Goal: Task Accomplishment & Management: Manage account settings

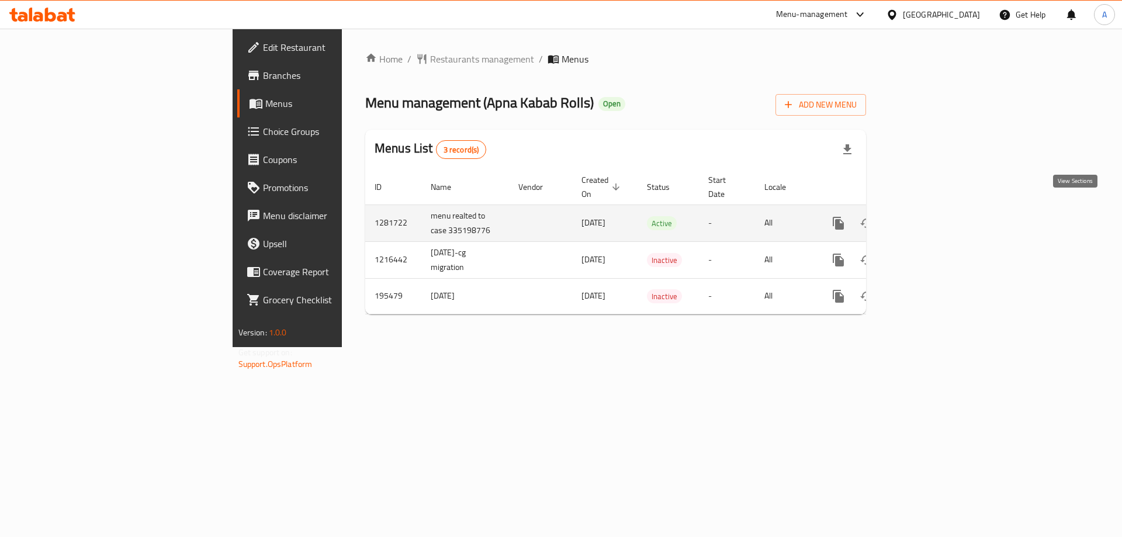
click at [929, 216] on icon "enhanced table" at bounding box center [922, 223] width 14 height 14
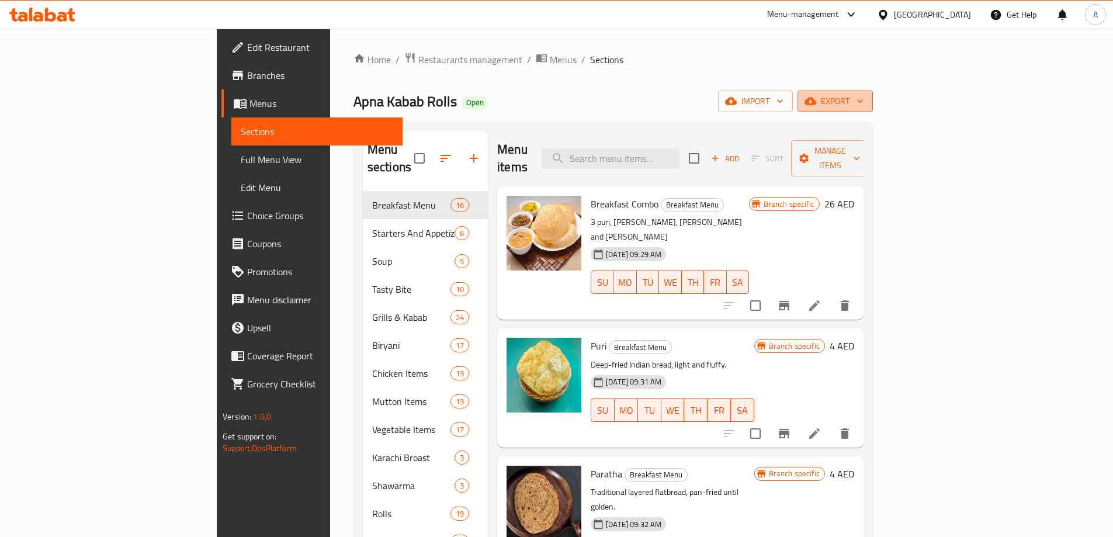
click at [816, 105] on icon "button" at bounding box center [810, 101] width 12 height 12
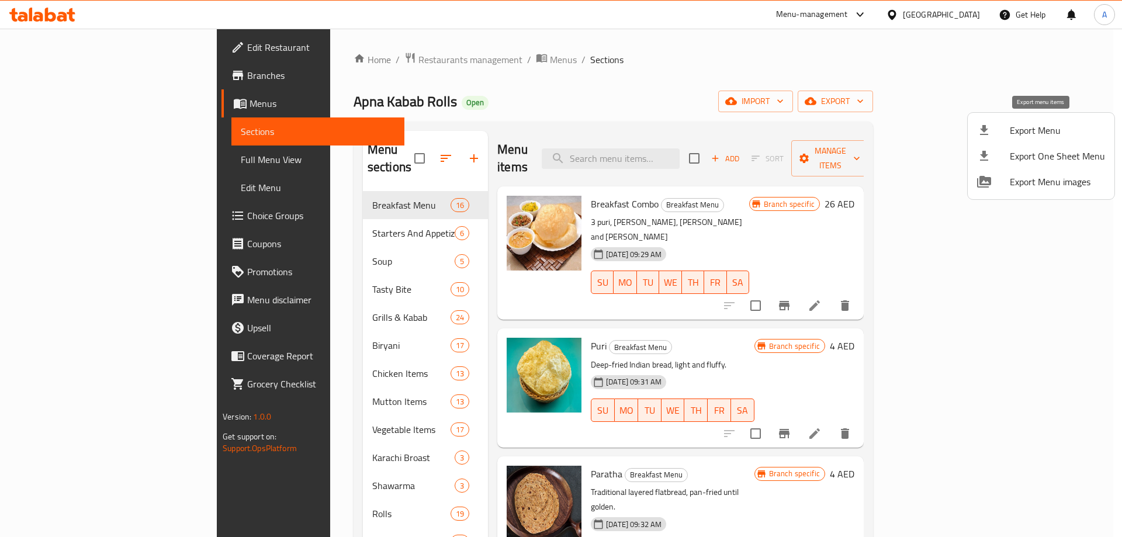
click at [1005, 137] on li "Export Menu" at bounding box center [1040, 130] width 147 height 26
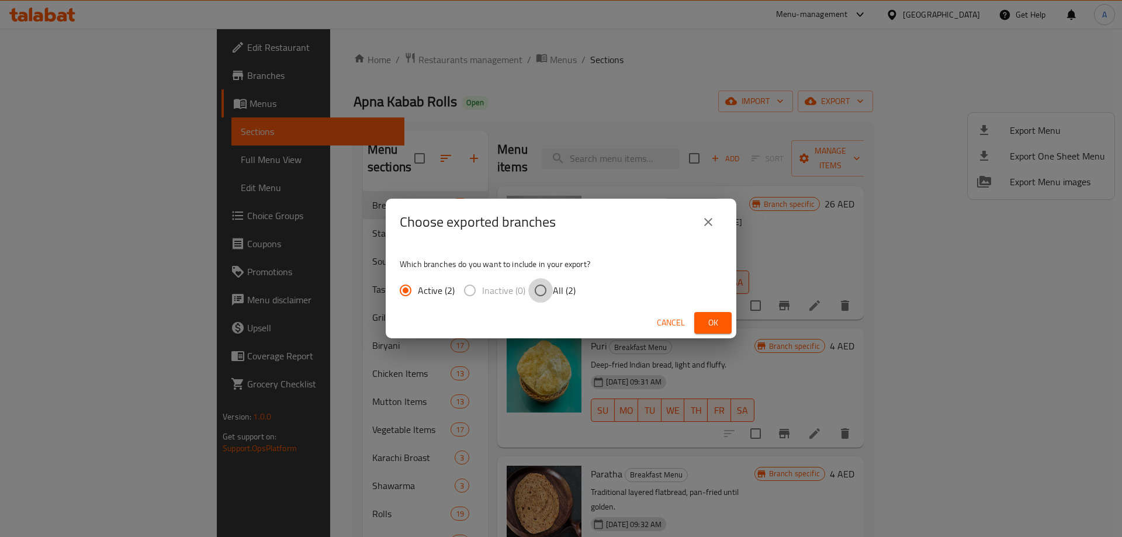
click at [535, 291] on input "All (2)" at bounding box center [540, 290] width 25 height 25
radio input "true"
click at [714, 329] on span "Ok" at bounding box center [712, 322] width 19 height 15
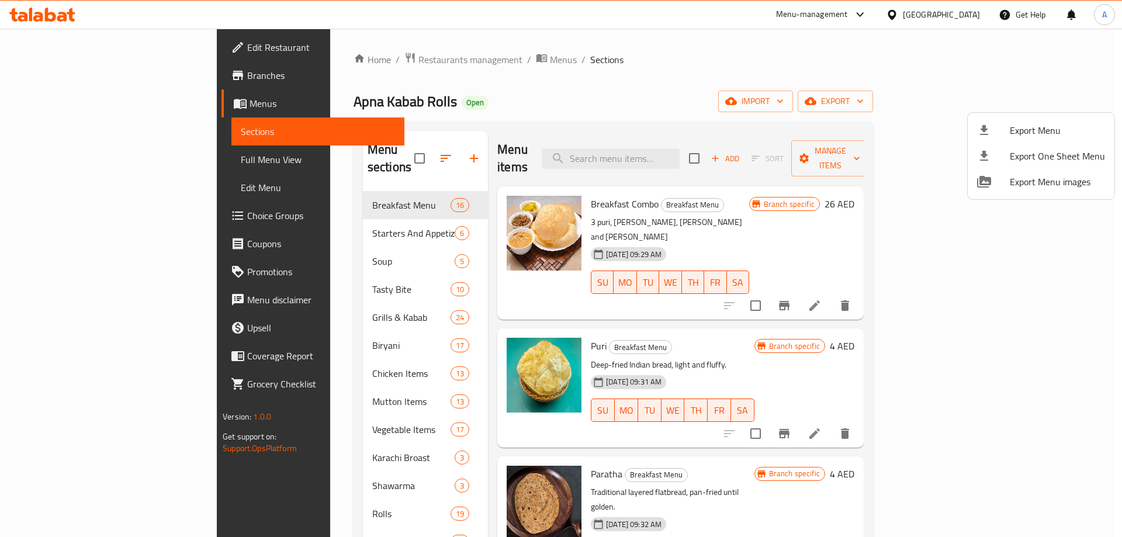
click at [67, 75] on div at bounding box center [561, 268] width 1122 height 537
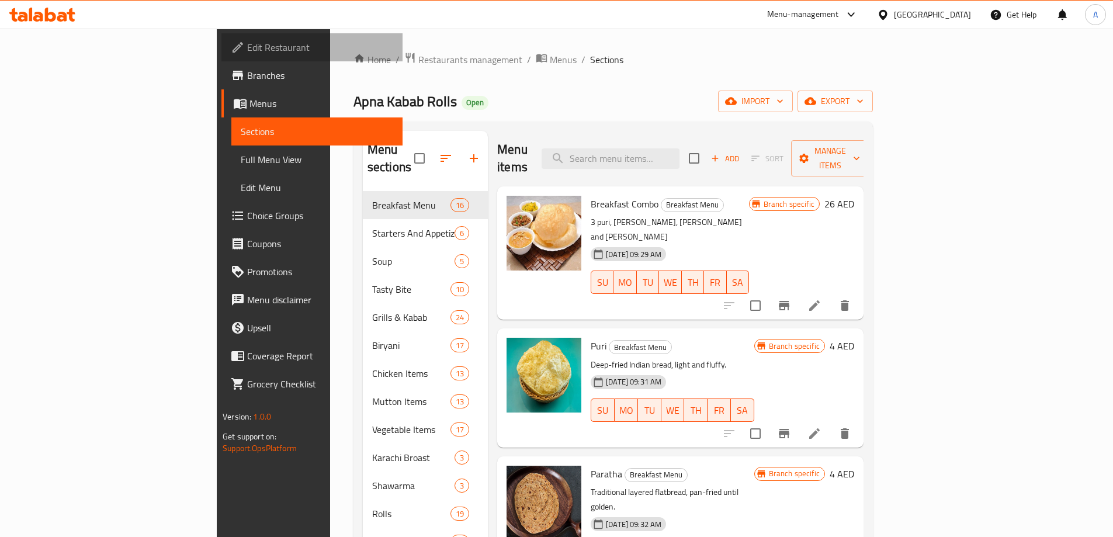
drag, startPoint x: 77, startPoint y: 48, endPoint x: 89, endPoint y: 82, distance: 36.6
click at [247, 48] on span "Edit Restaurant" at bounding box center [320, 47] width 146 height 14
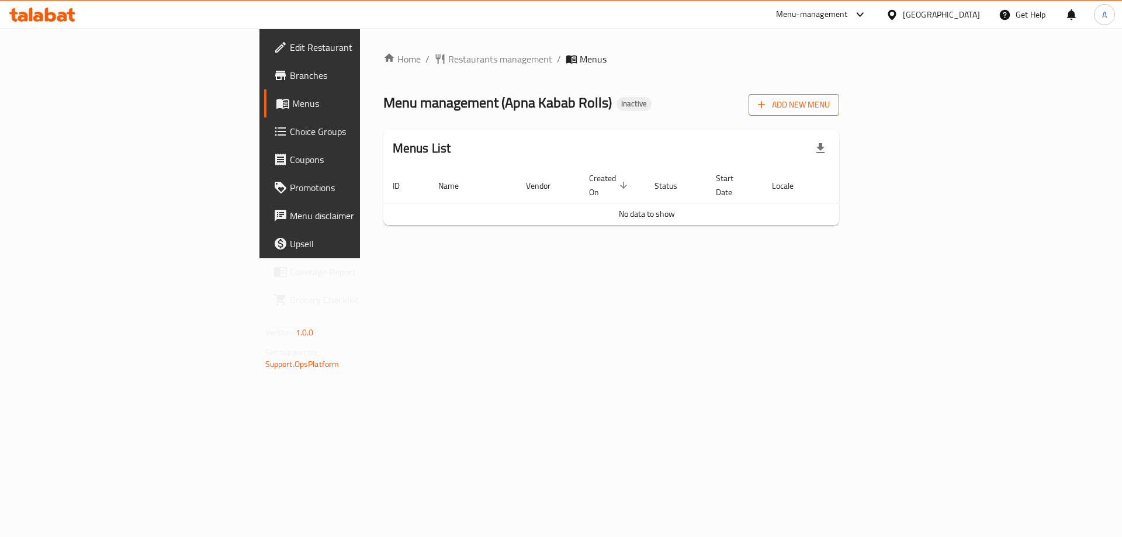
click at [839, 95] on button "Add New Menu" at bounding box center [793, 105] width 91 height 22
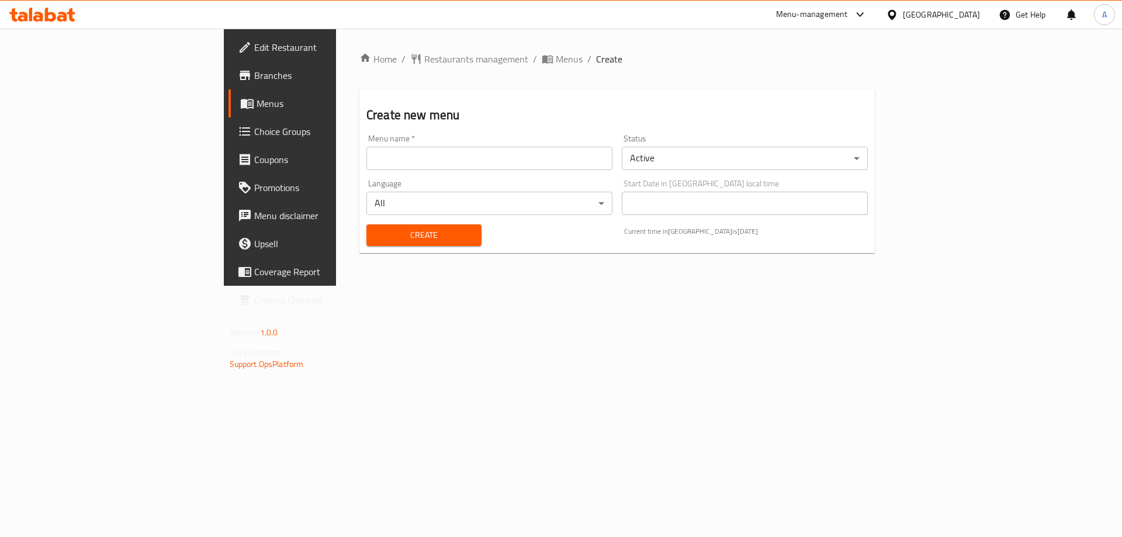
click at [394, 152] on input "text" at bounding box center [489, 158] width 246 height 23
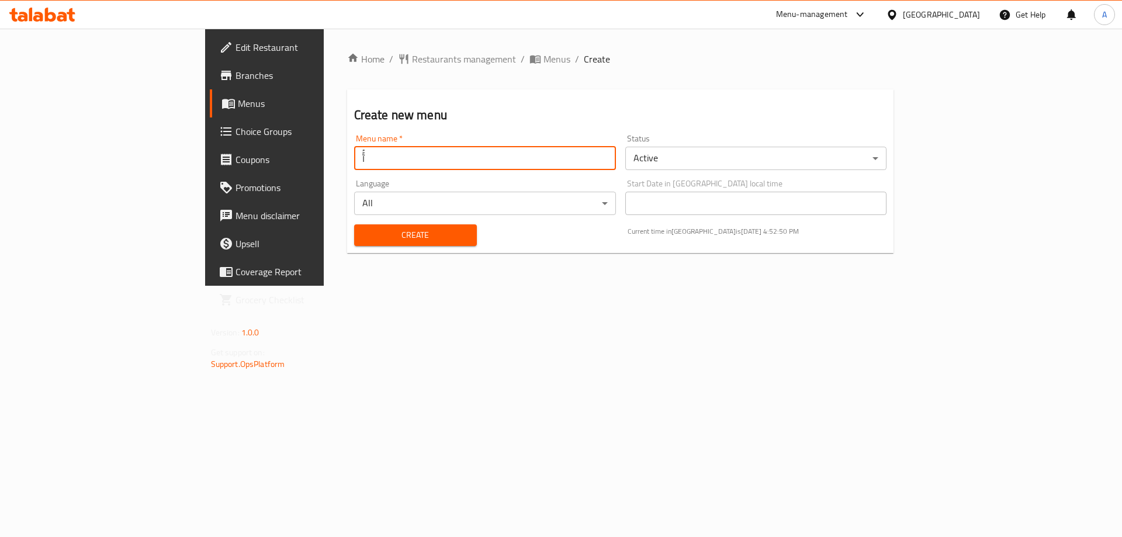
type input "آًُ"
click at [354, 224] on button "Create" at bounding box center [415, 235] width 123 height 22
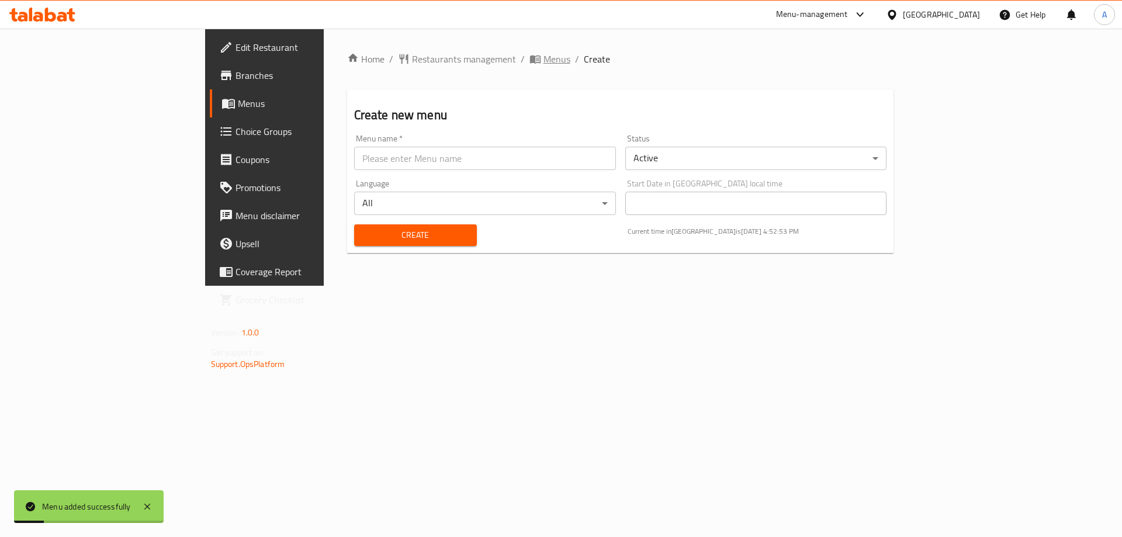
click at [543, 59] on span "Menus" at bounding box center [556, 59] width 27 height 14
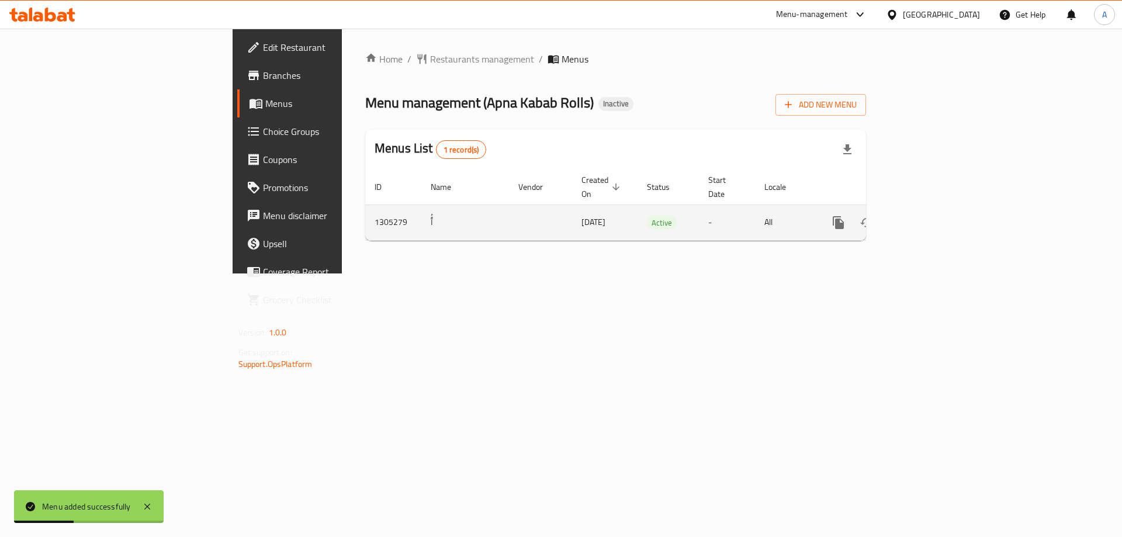
click at [936, 209] on link "enhanced table" at bounding box center [922, 223] width 28 height 28
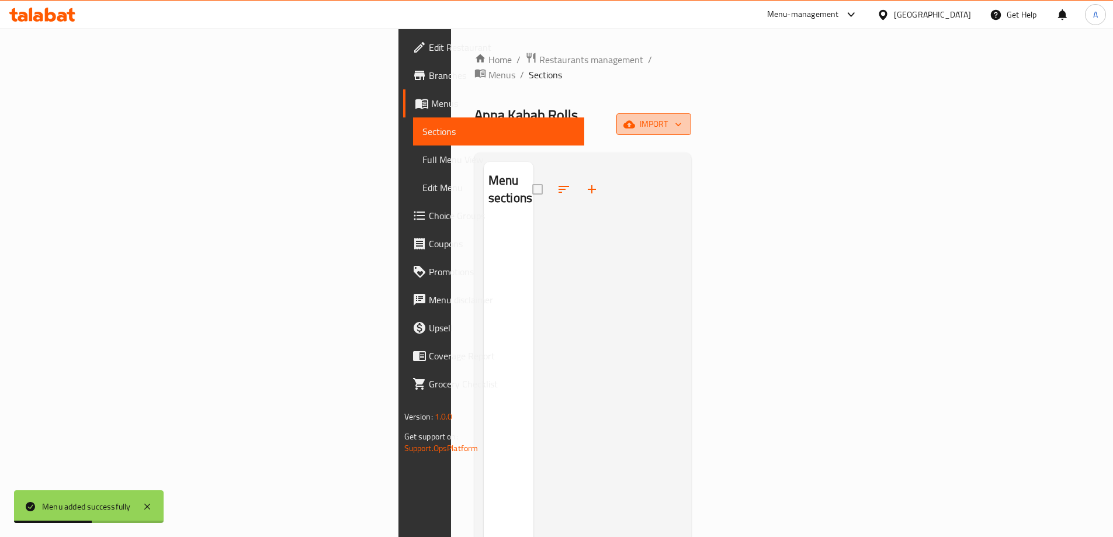
click at [682, 117] on span "import" at bounding box center [654, 124] width 56 height 15
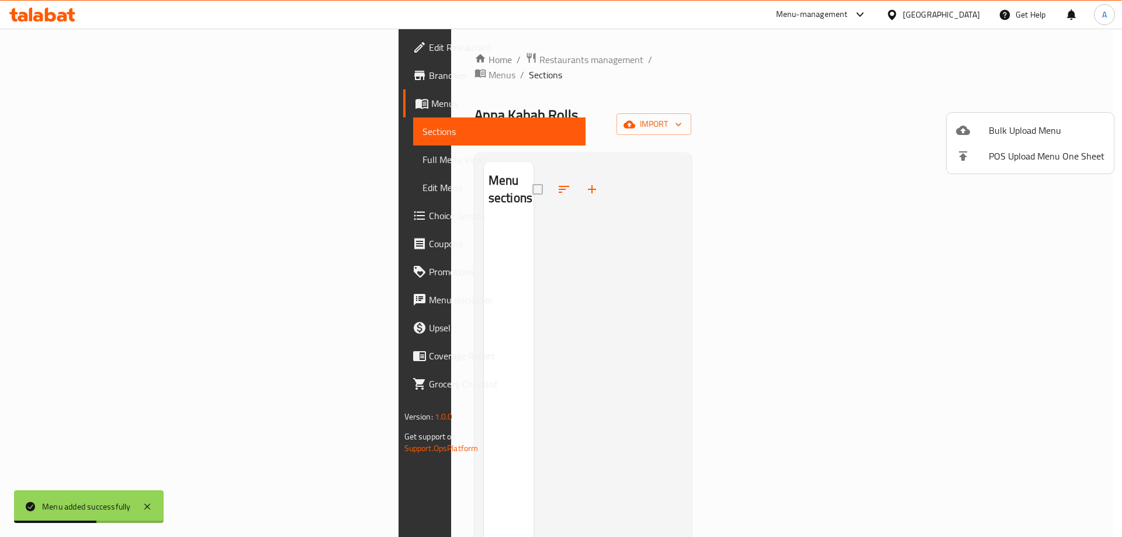
click at [1044, 117] on ul "Bulk Upload Menu POS Upload Menu One Sheet" at bounding box center [1029, 143] width 167 height 61
click at [1036, 131] on span "Bulk Upload Menu" at bounding box center [1046, 130] width 116 height 14
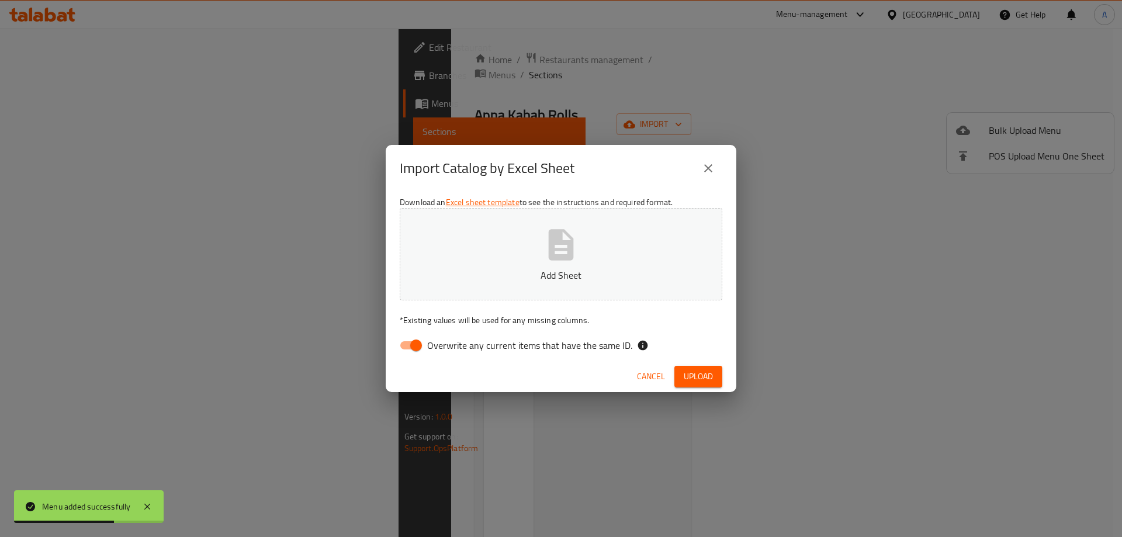
click at [405, 352] on input "Overwrite any current items that have the same ID." at bounding box center [416, 345] width 67 height 22
checkbox input "false"
click at [533, 262] on button "Add Sheet" at bounding box center [561, 254] width 322 height 92
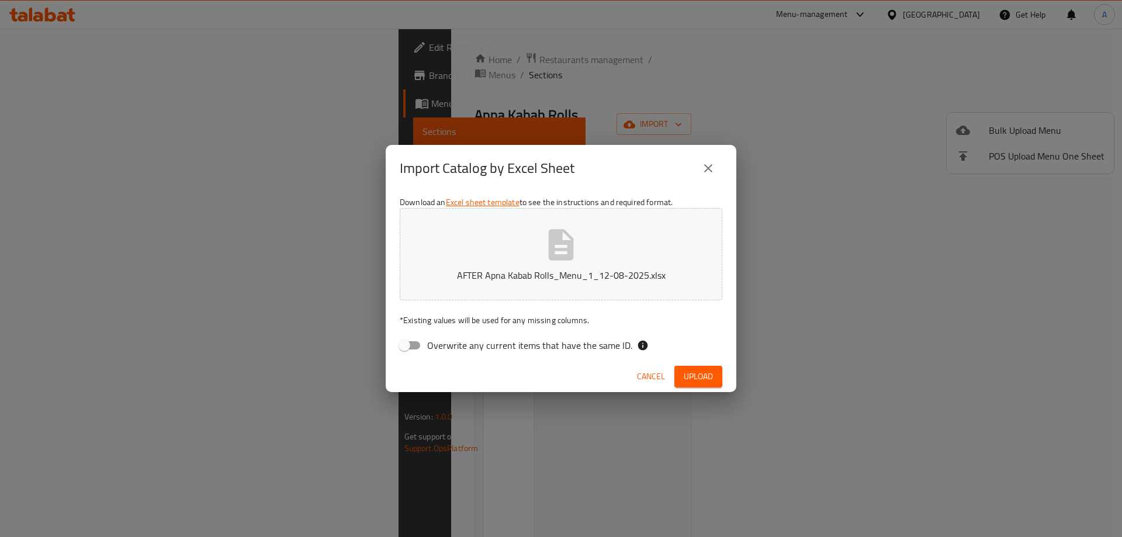
click at [699, 373] on span "Upload" at bounding box center [697, 376] width 29 height 15
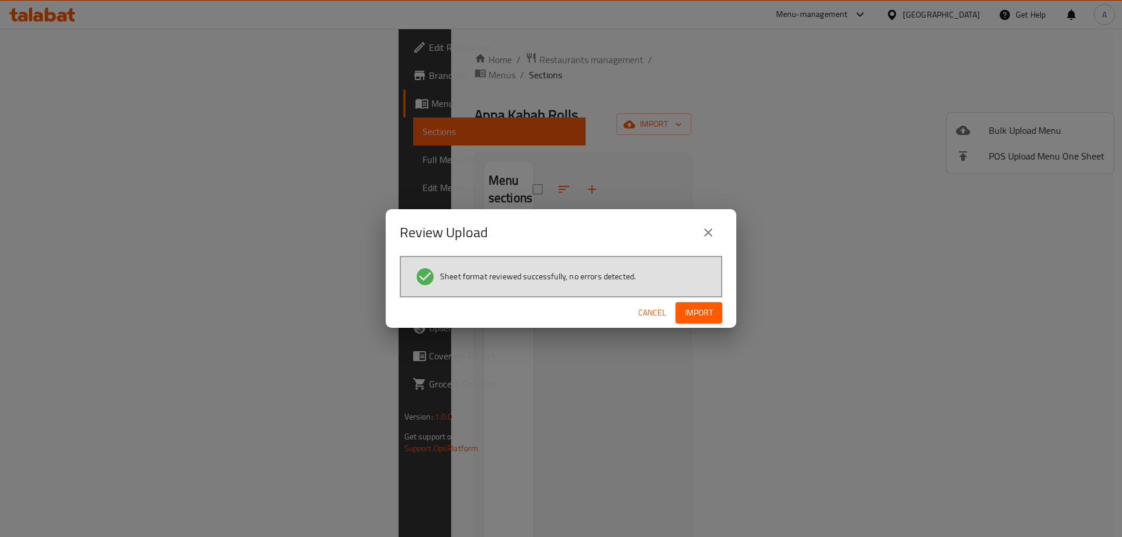
click at [683, 313] on button "Import" at bounding box center [698, 313] width 47 height 22
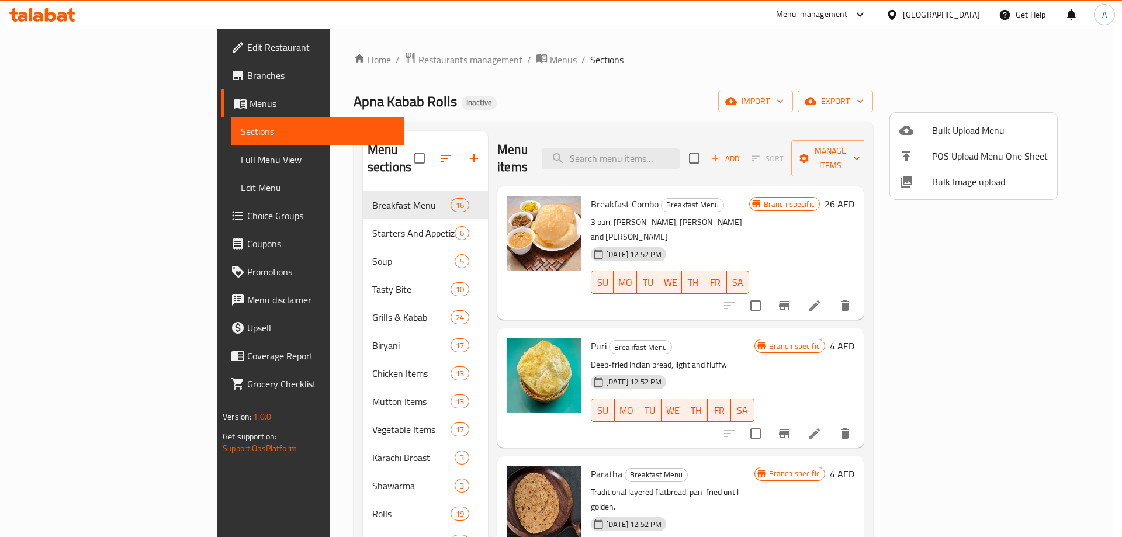
click at [74, 72] on div at bounding box center [561, 268] width 1122 height 537
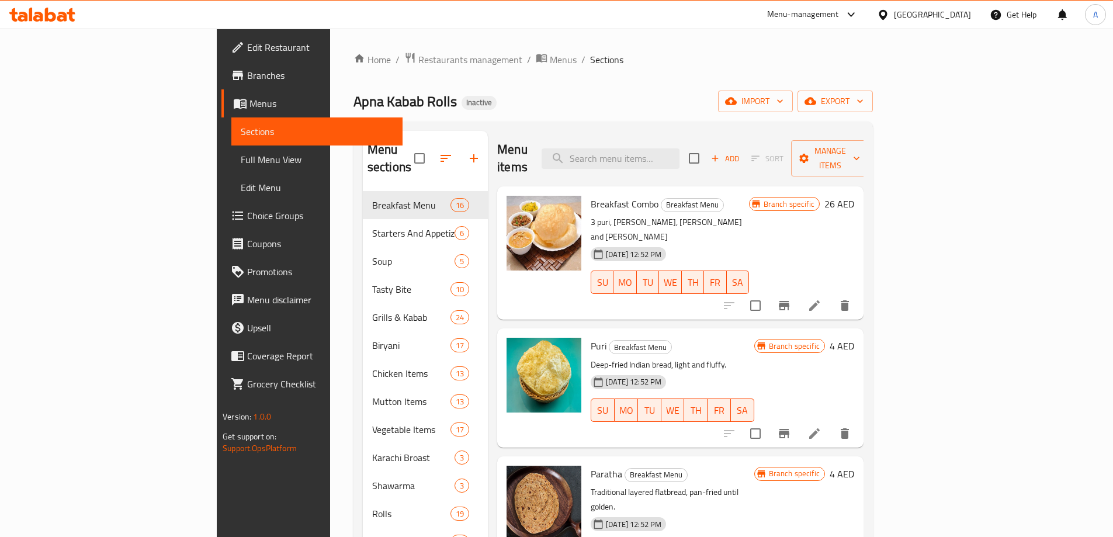
click at [247, 72] on span "Branches" at bounding box center [320, 75] width 146 height 14
